Goal: Book appointment/travel/reservation

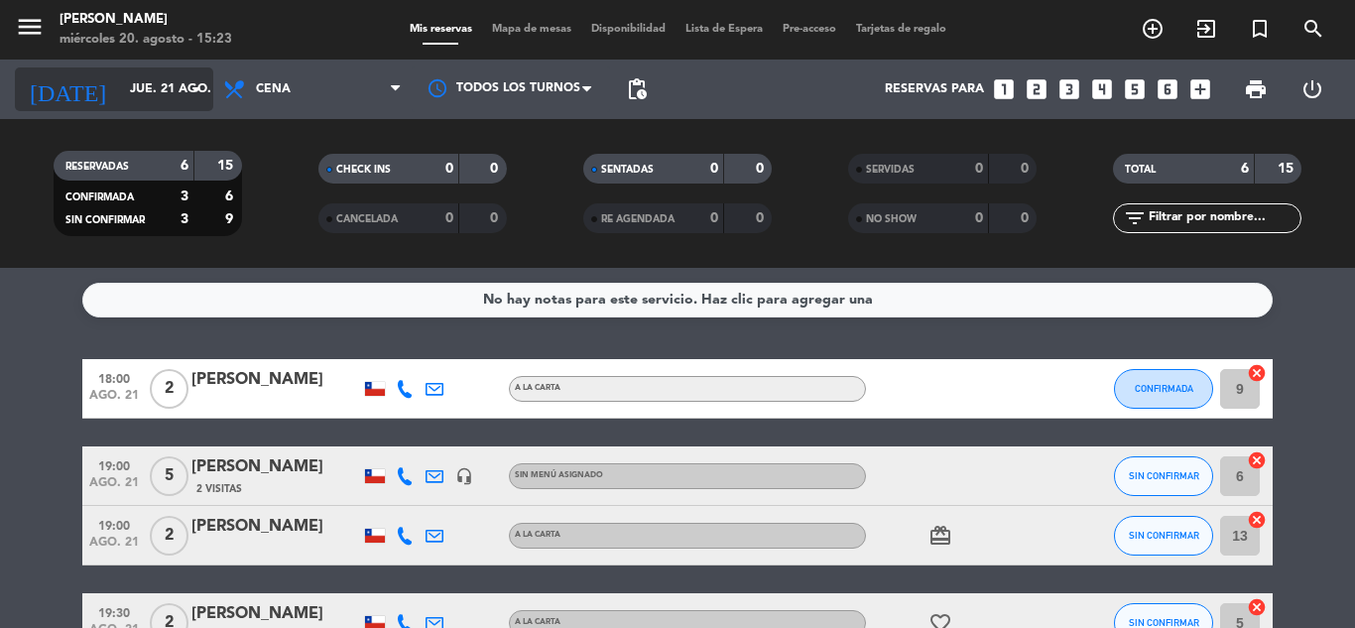
click at [188, 95] on icon "arrow_drop_down" at bounding box center [196, 89] width 24 height 24
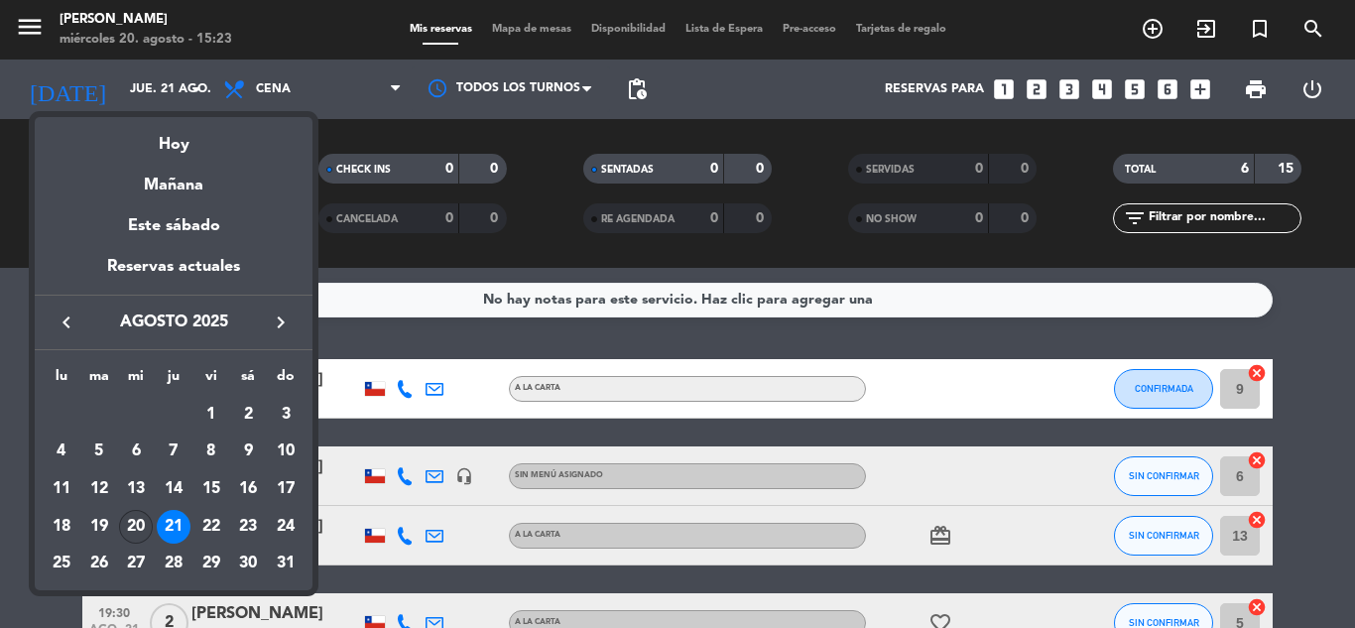
click at [146, 526] on div "20" at bounding box center [136, 527] width 34 height 34
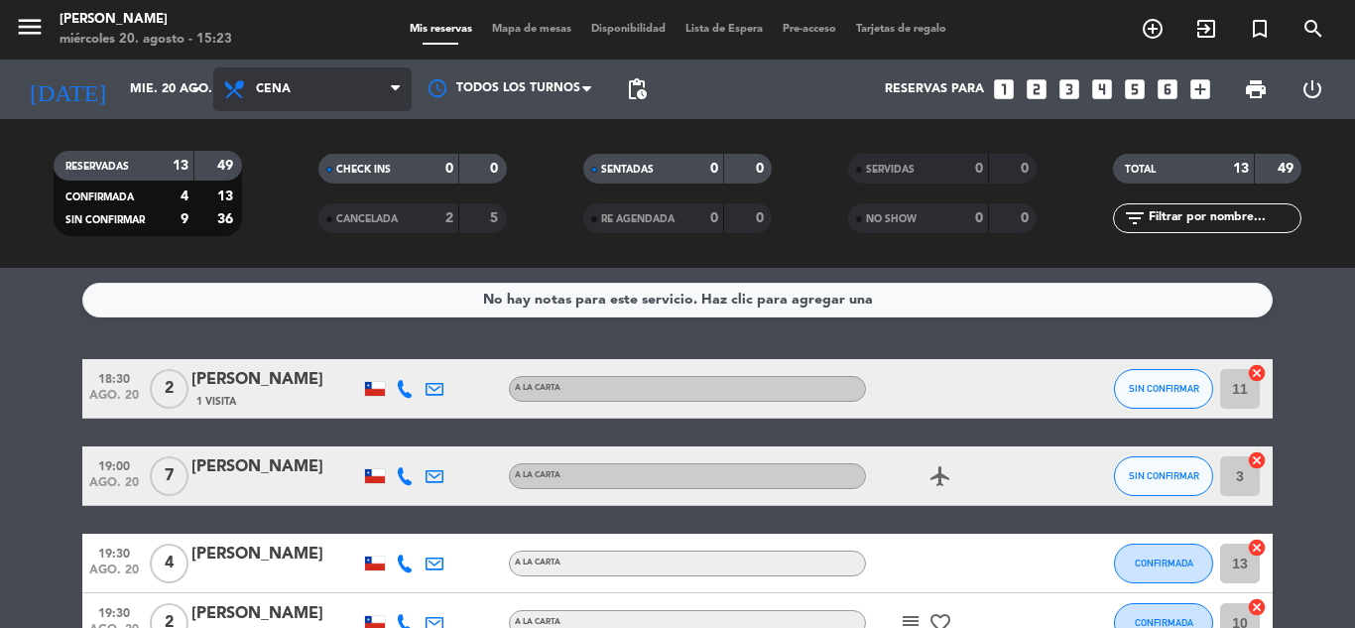
click at [339, 91] on span "Cena" at bounding box center [312, 89] width 198 height 44
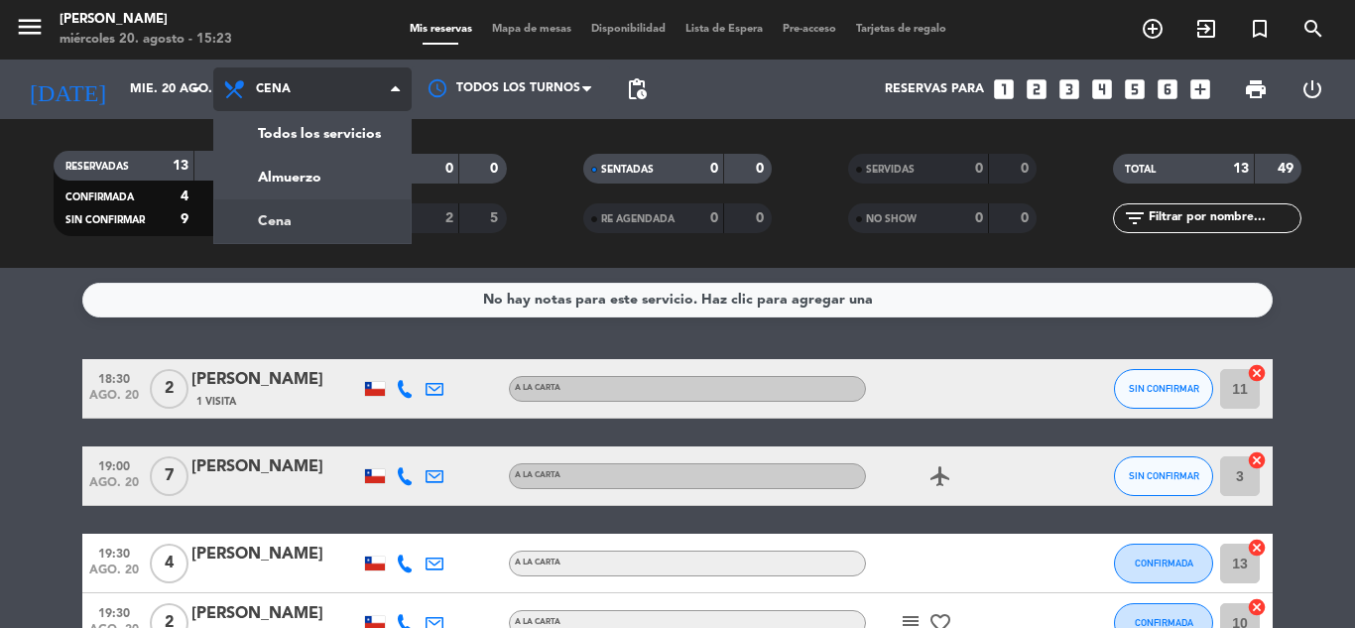
click at [339, 99] on span "Cena" at bounding box center [312, 89] width 198 height 44
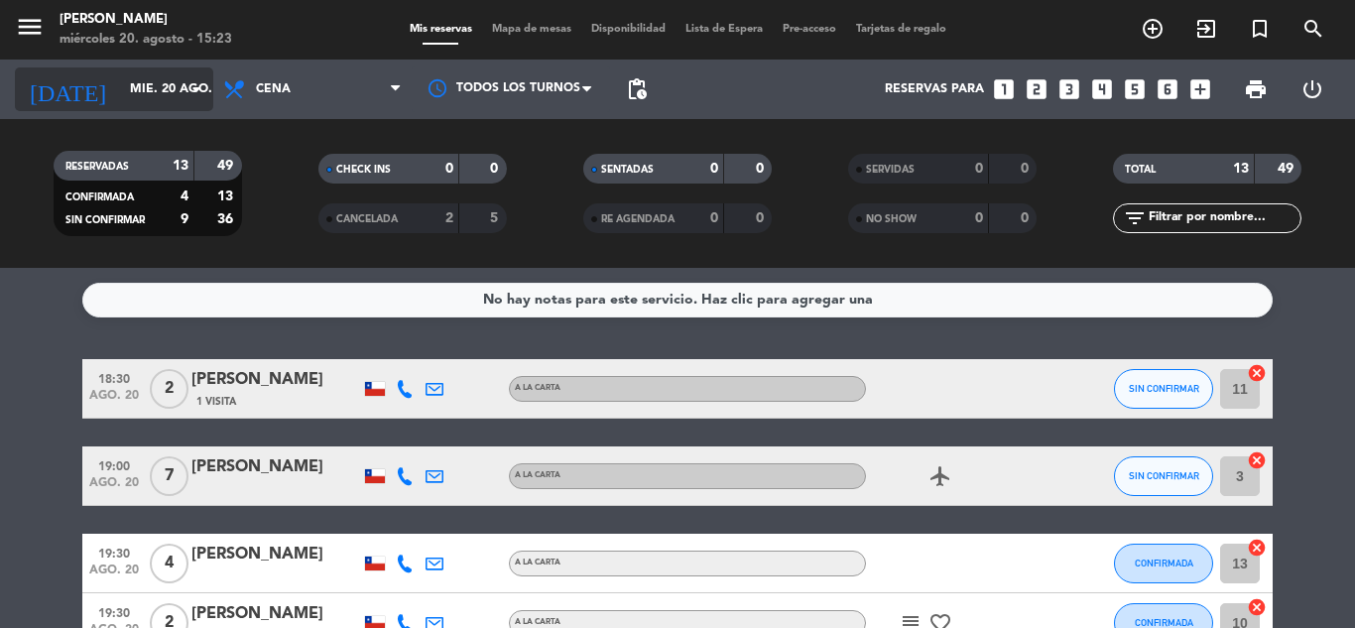
click at [156, 91] on input "mié. 20 ago." at bounding box center [204, 89] width 168 height 34
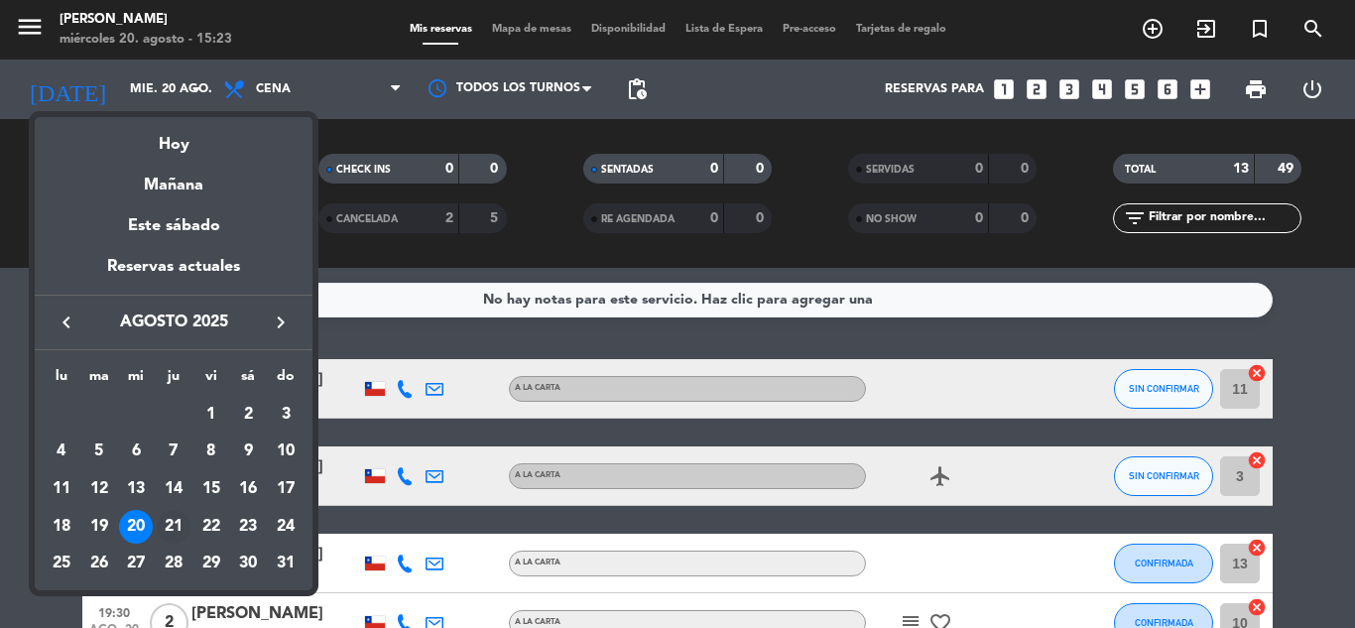
click at [161, 525] on div "21" at bounding box center [174, 527] width 34 height 34
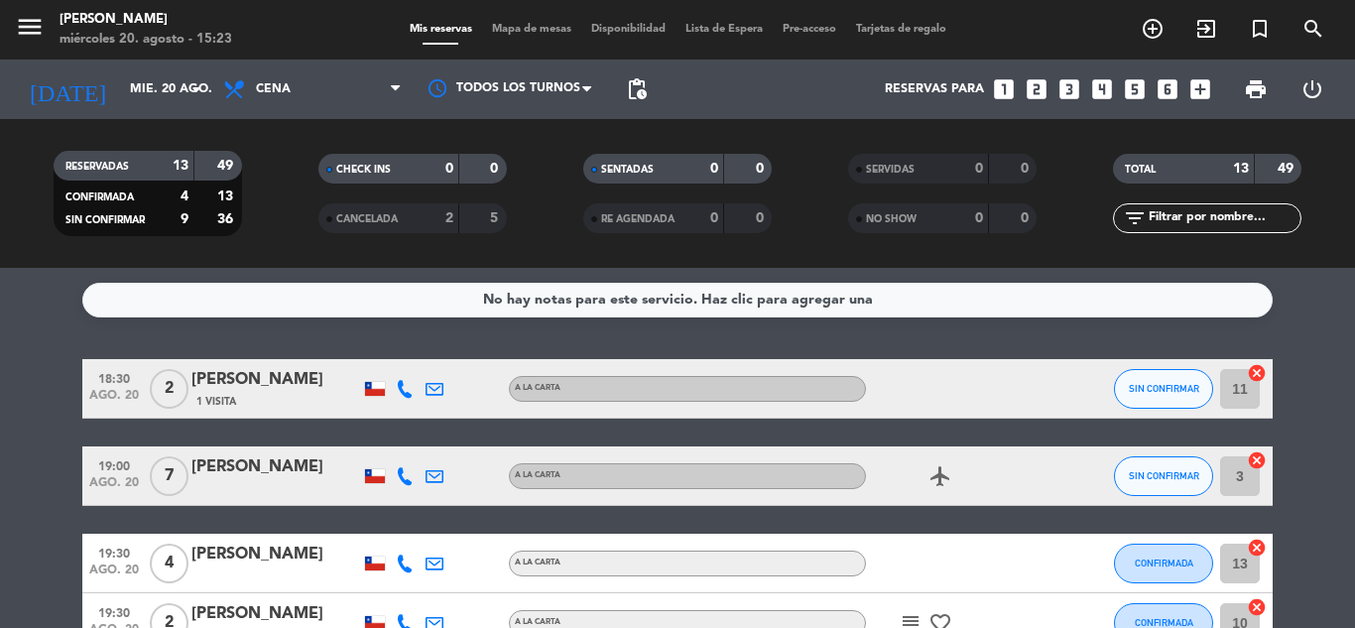
type input "jue. 21 ago."
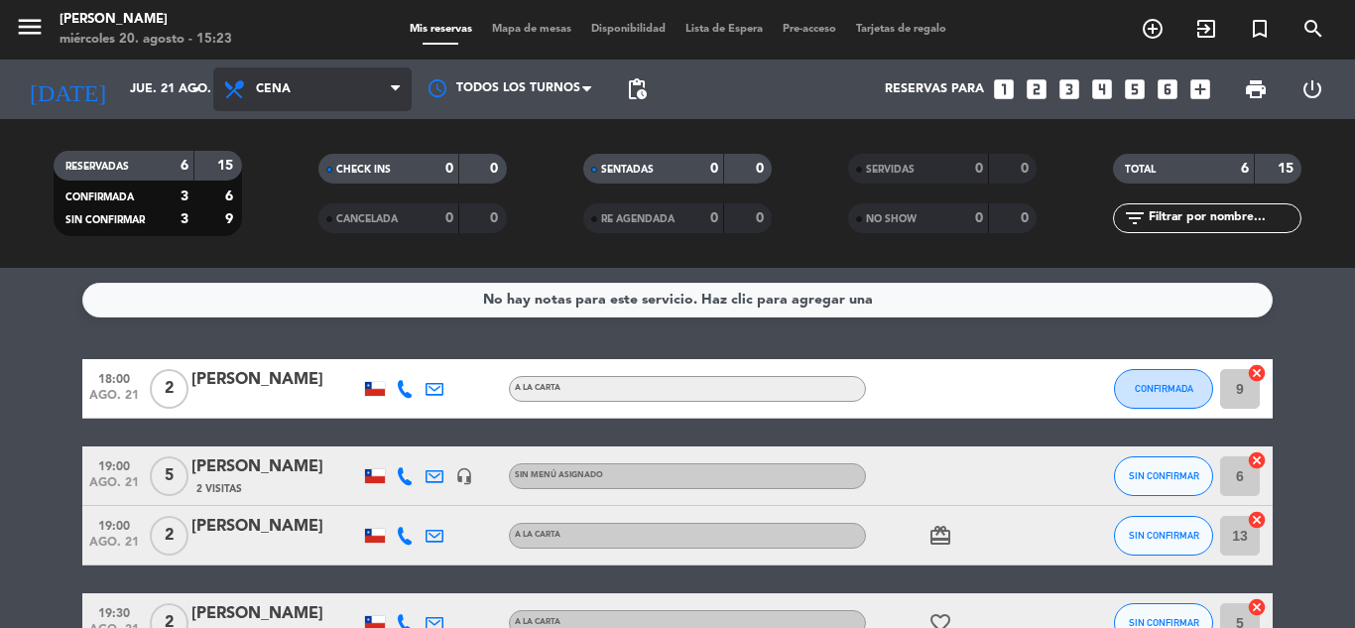
click at [245, 76] on span "Cena" at bounding box center [312, 89] width 198 height 44
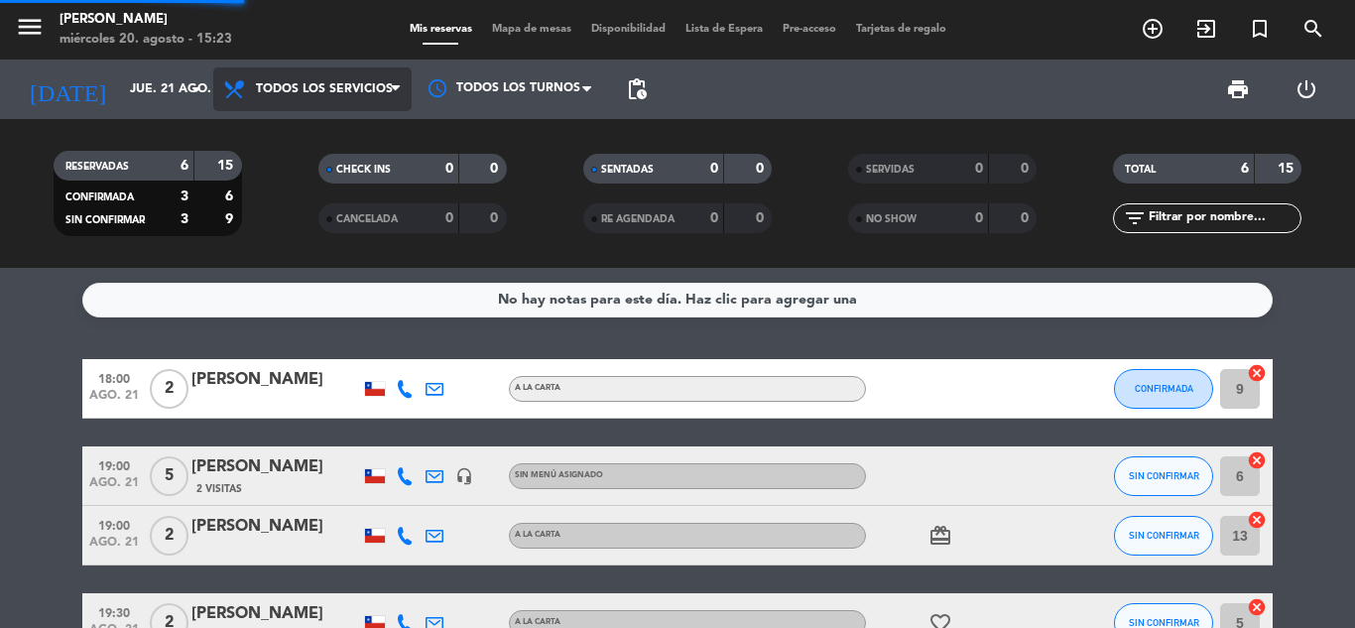
click at [258, 124] on div "menu Sumoku Nikkei [DATE] 20. agosto - 15:23 Mis reservas Mapa de mesas Disponi…" at bounding box center [677, 134] width 1355 height 268
